Goal: Task Accomplishment & Management: Use online tool/utility

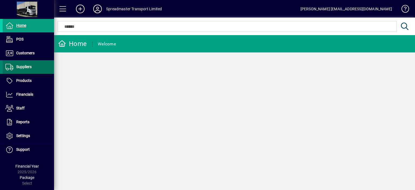
click at [23, 68] on span "Suppliers" at bounding box center [23, 67] width 15 height 4
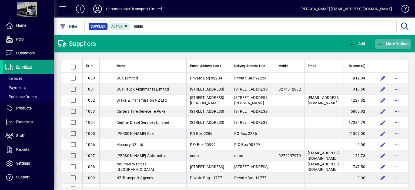
click at [390, 42] on span "More Options" at bounding box center [393, 44] width 33 height 4
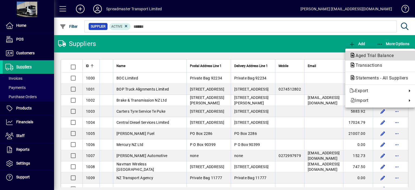
click at [372, 54] on span "Aged Trial Balance" at bounding box center [373, 55] width 47 height 5
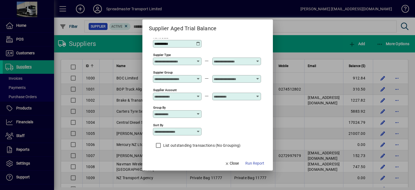
scroll to position [5, 0]
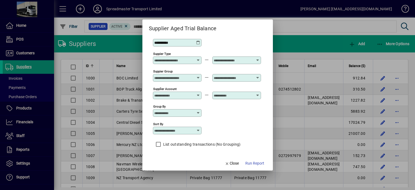
click at [198, 131] on icon at bounding box center [198, 130] width 4 height 4
drag, startPoint x: 174, startPoint y: 156, endPoint x: 182, endPoint y: 156, distance: 7.3
click at [175, 156] on div "Supplier Name" at bounding box center [170, 157] width 26 height 6
type input "**********"
click at [252, 162] on span "Run Report" at bounding box center [254, 164] width 19 height 6
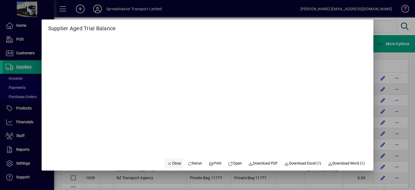
click at [169, 162] on span "Close" at bounding box center [174, 164] width 14 height 6
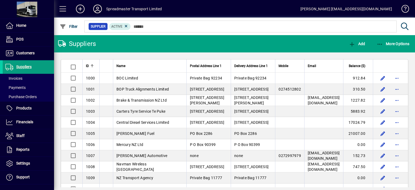
click at [99, 9] on icon at bounding box center [97, 9] width 11 height 9
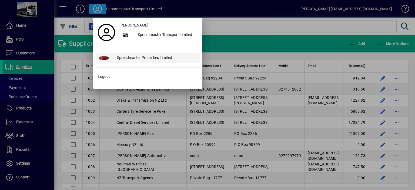
click at [145, 57] on div "Spreadmaster Properties Limited" at bounding box center [156, 58] width 87 height 10
